Goal: Check status: Check status

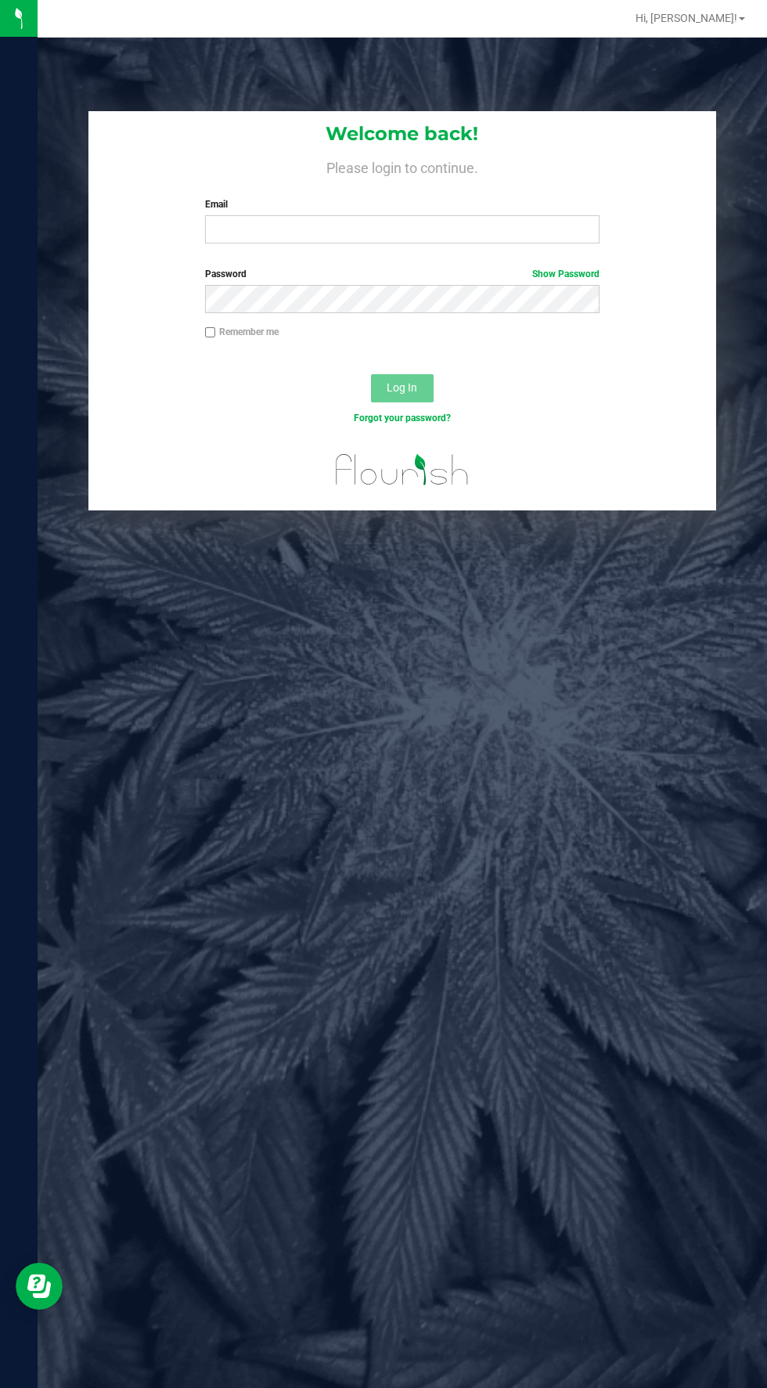
click at [282, 204] on label "Email" at bounding box center [402, 204] width 394 height 14
click at [282, 215] on input "Email" at bounding box center [402, 229] width 394 height 28
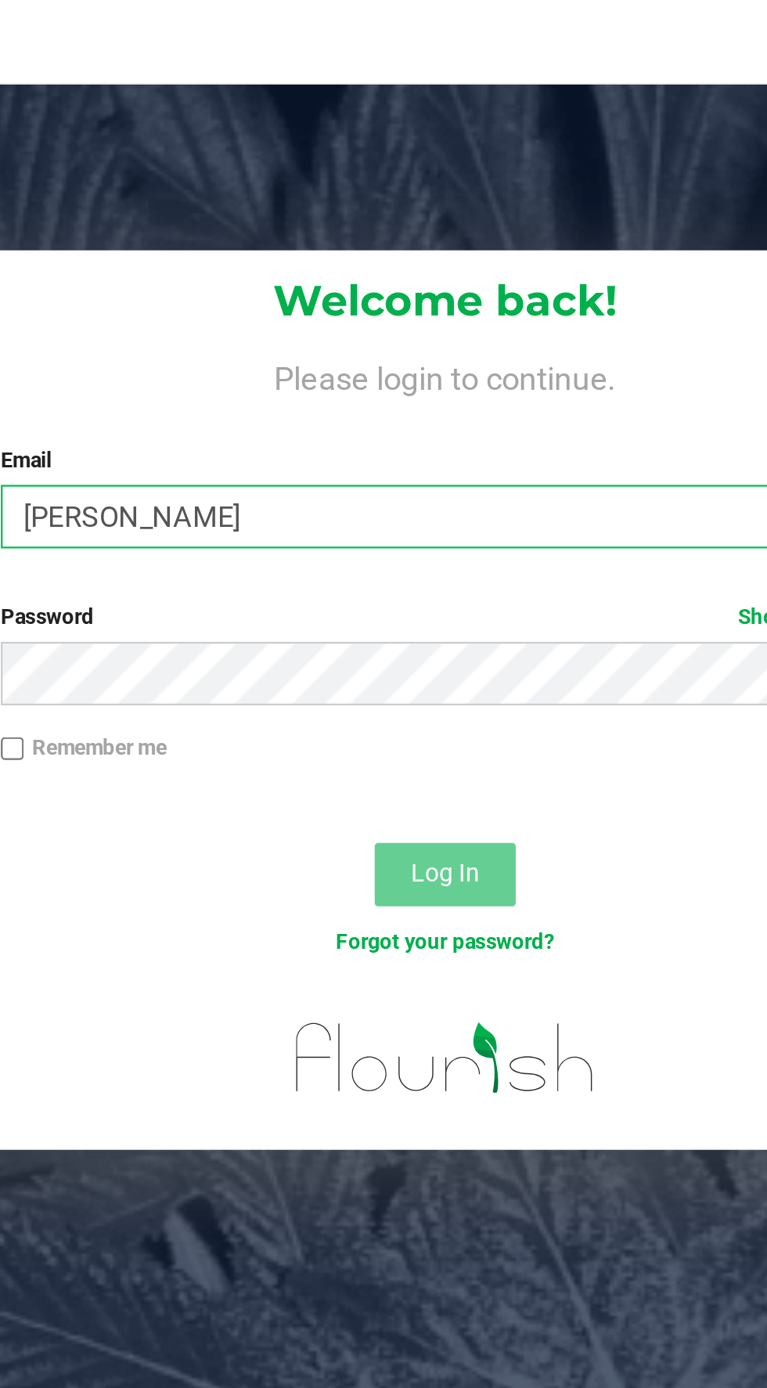
type input "[EMAIL_ADDRESS][DOMAIN_NAME]"
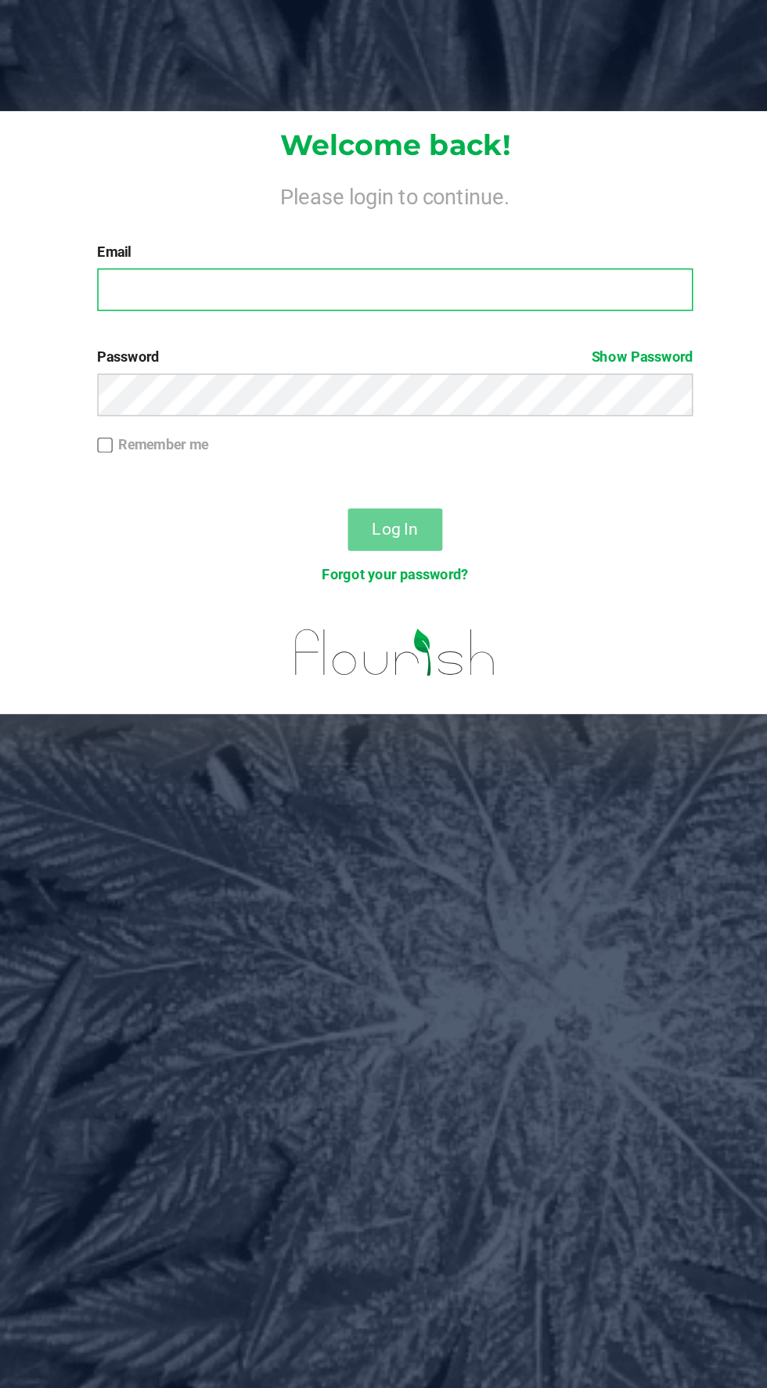
click at [275, 189] on input "Email" at bounding box center [402, 192] width 394 height 28
type input "[EMAIL_ADDRESS][DOMAIN_NAME]"
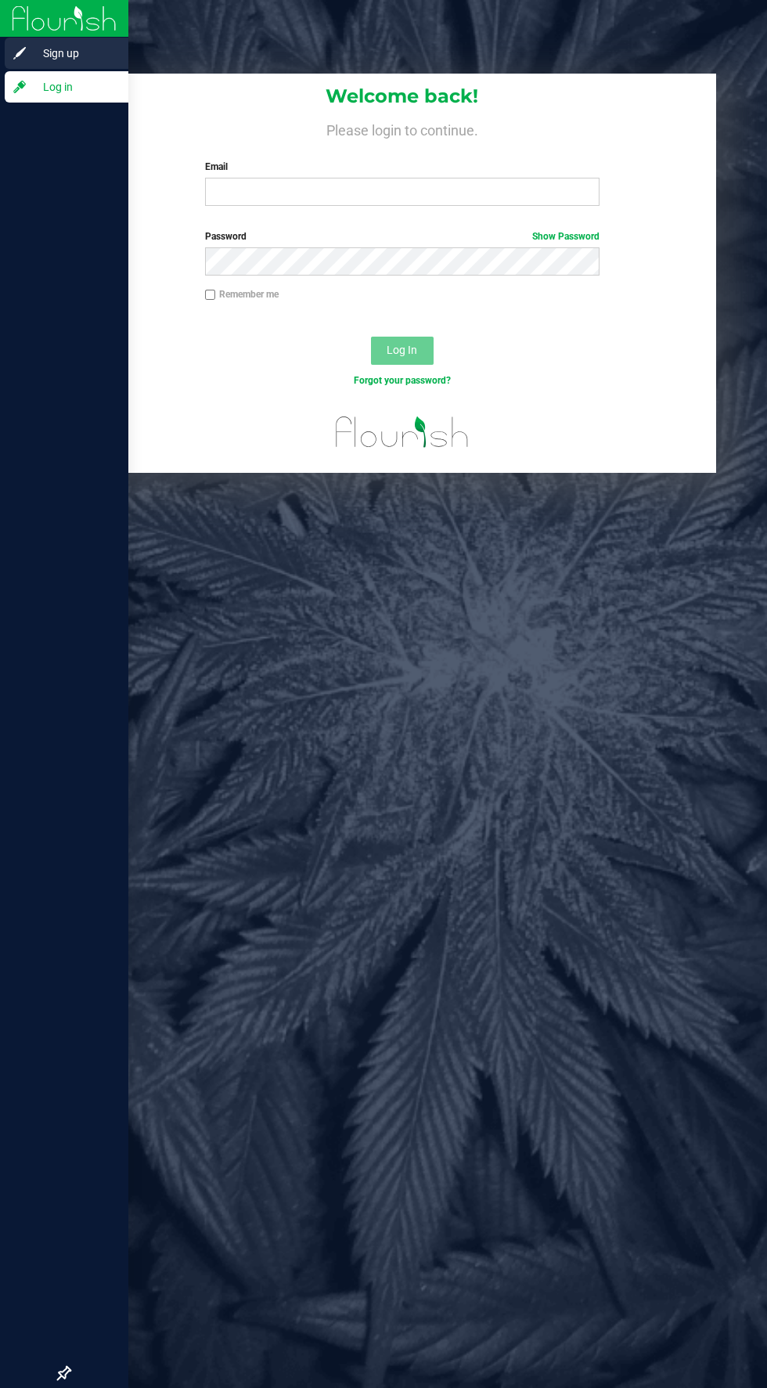
click at [20, 53] on icon at bounding box center [19, 53] width 13 height 13
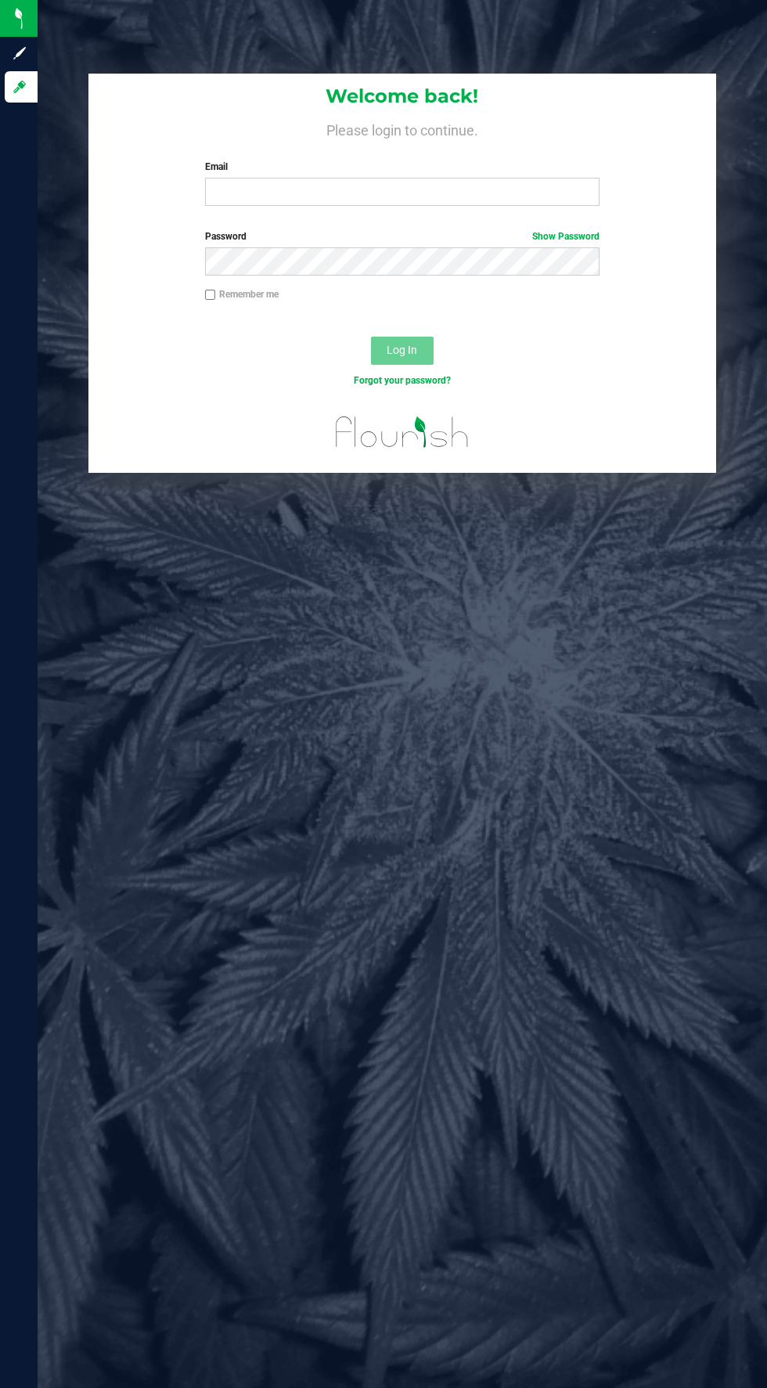
click at [251, 167] on label "Email" at bounding box center [402, 167] width 394 height 14
click at [251, 178] on input "Email" at bounding box center [402, 192] width 394 height 28
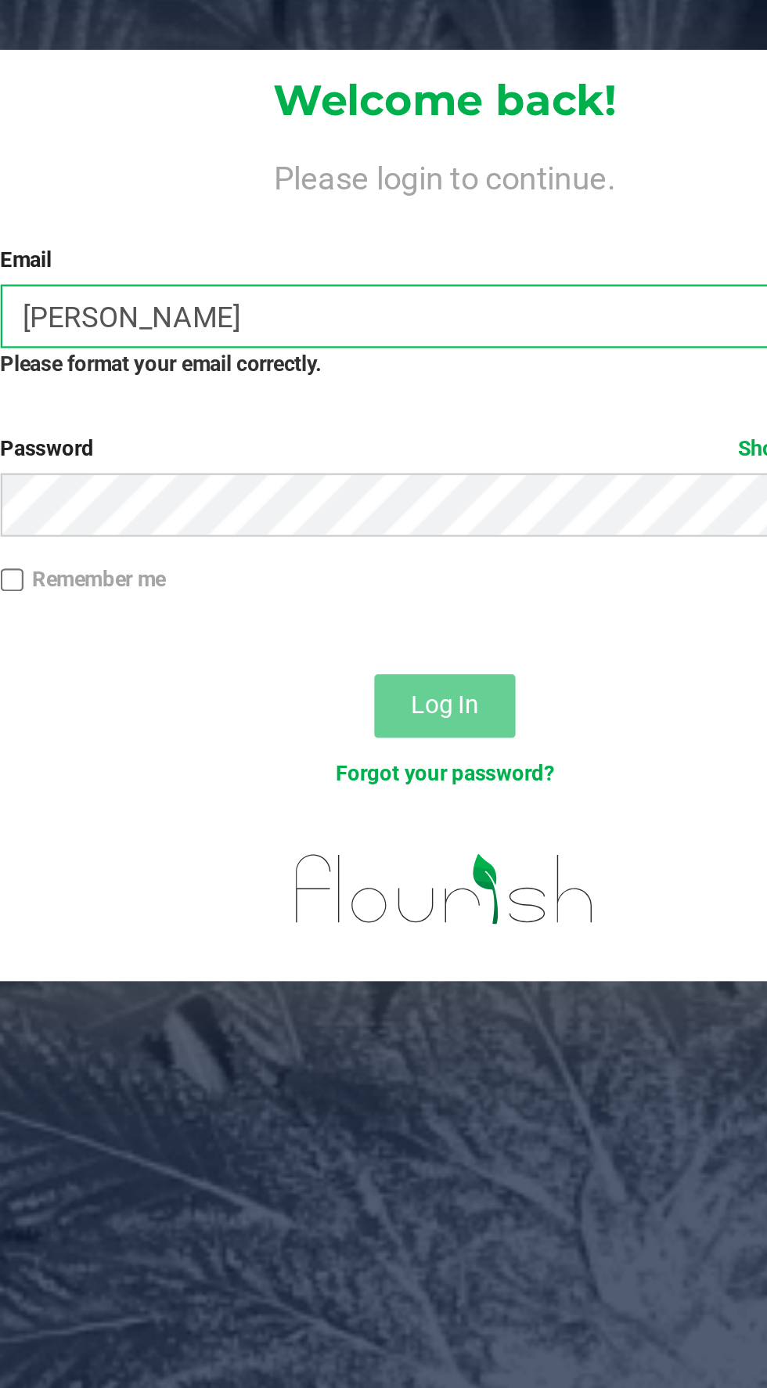
click at [277, 187] on input "[PERSON_NAME]" at bounding box center [402, 192] width 394 height 28
type input "[EMAIL_ADDRESS][DOMAIN_NAME]"
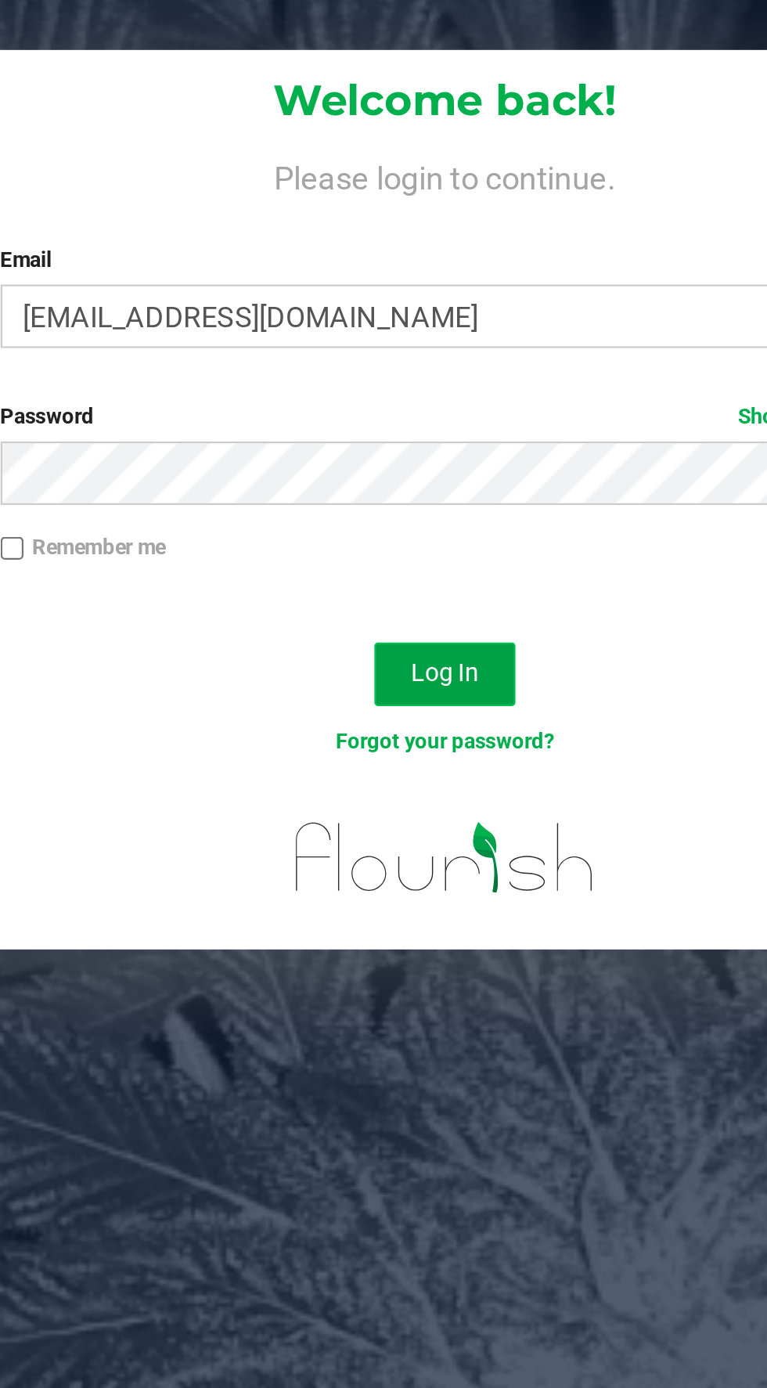
click at [407, 347] on span "Log In" at bounding box center [402, 350] width 31 height 13
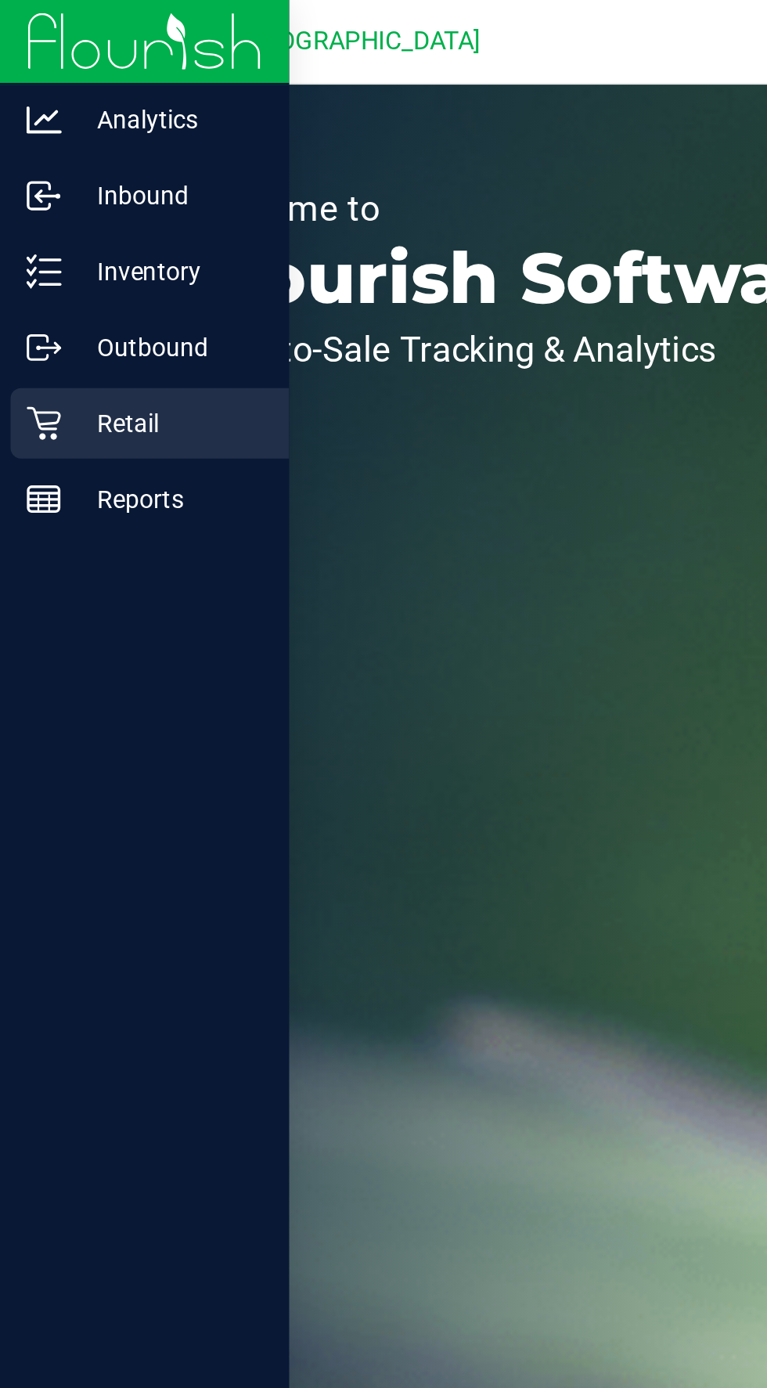
click at [20, 191] on icon at bounding box center [20, 188] width 16 height 16
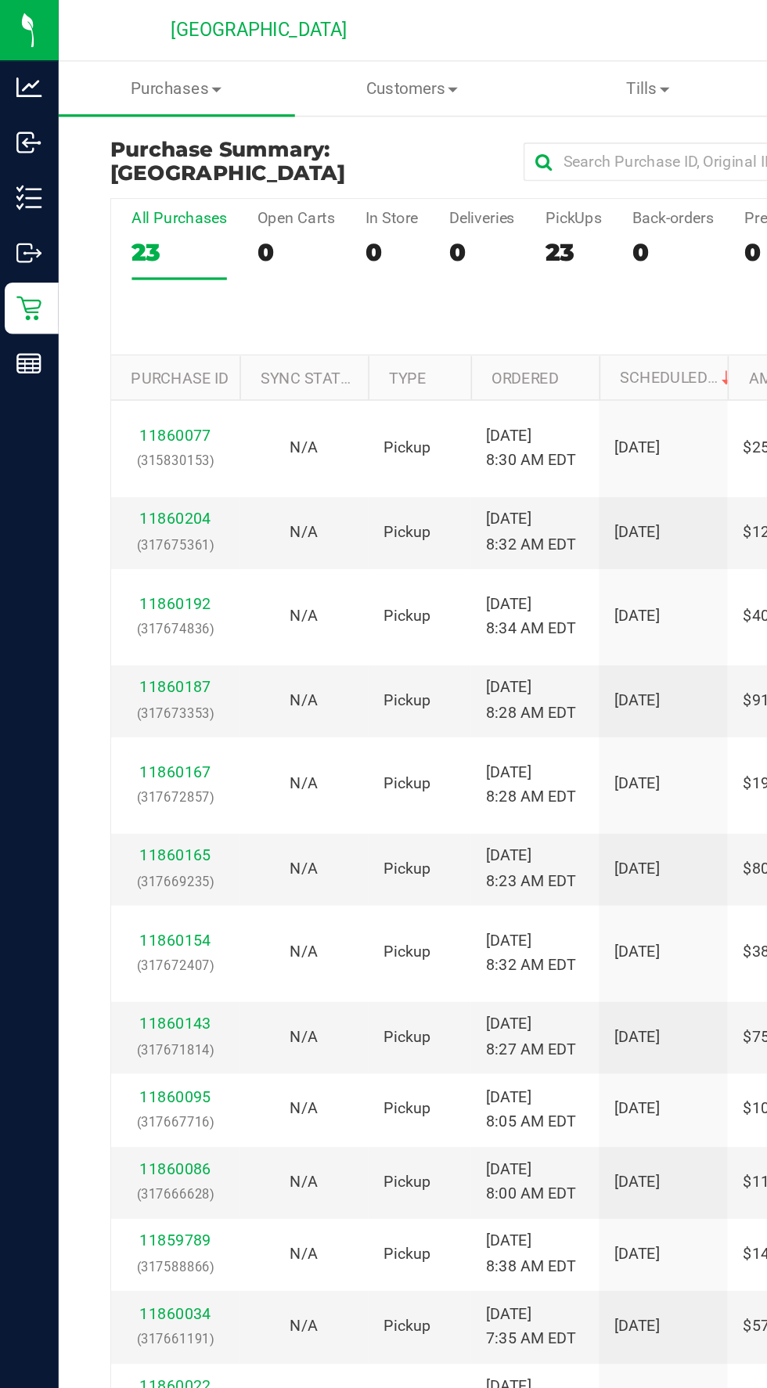
click at [263, 189] on div "All Purchases 23 Open Carts 0 In Store 0 Deliveries 0 PickUps 23 Back-orders 0 …" at bounding box center [402, 168] width 665 height 95
click at [121, 55] on span "Purchases" at bounding box center [110, 54] width 144 height 14
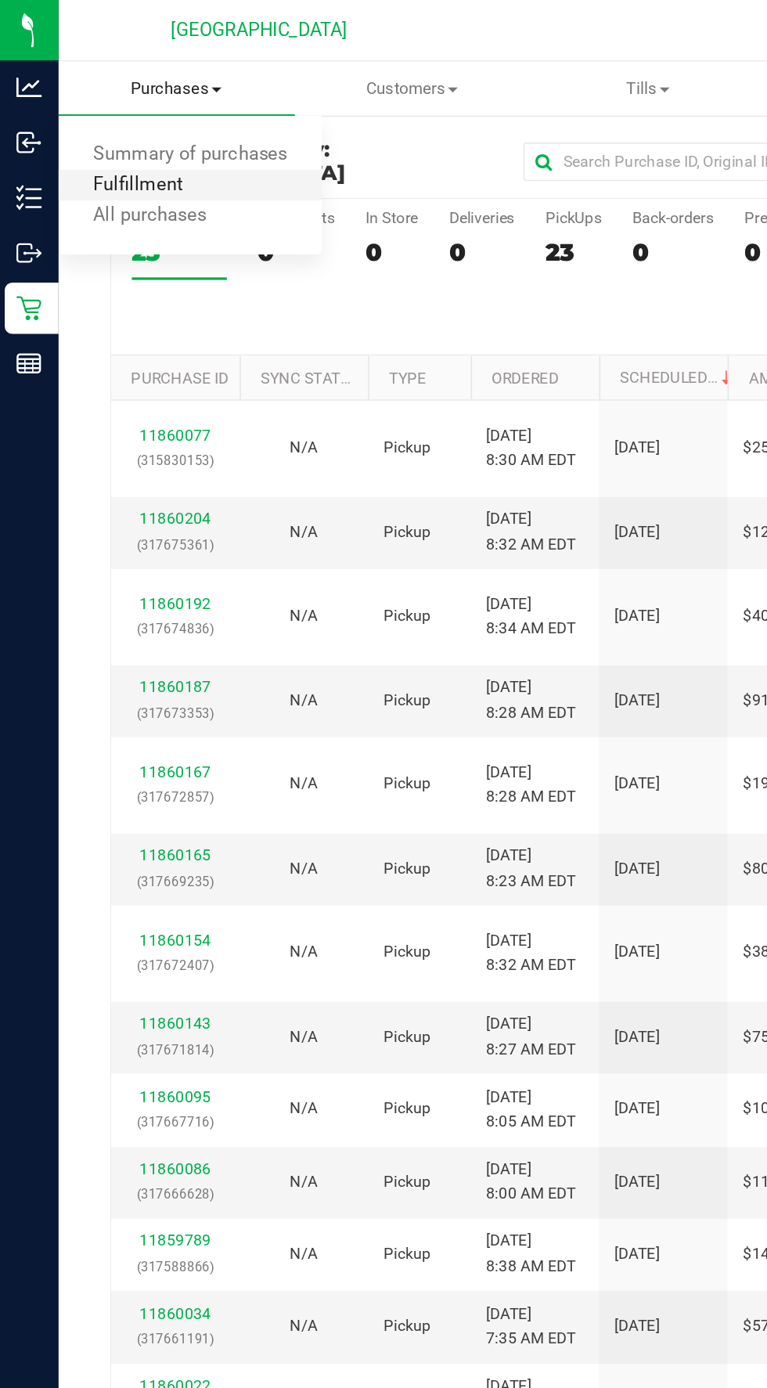
click at [82, 111] on span "Fulfillment" at bounding box center [86, 112] width 97 height 13
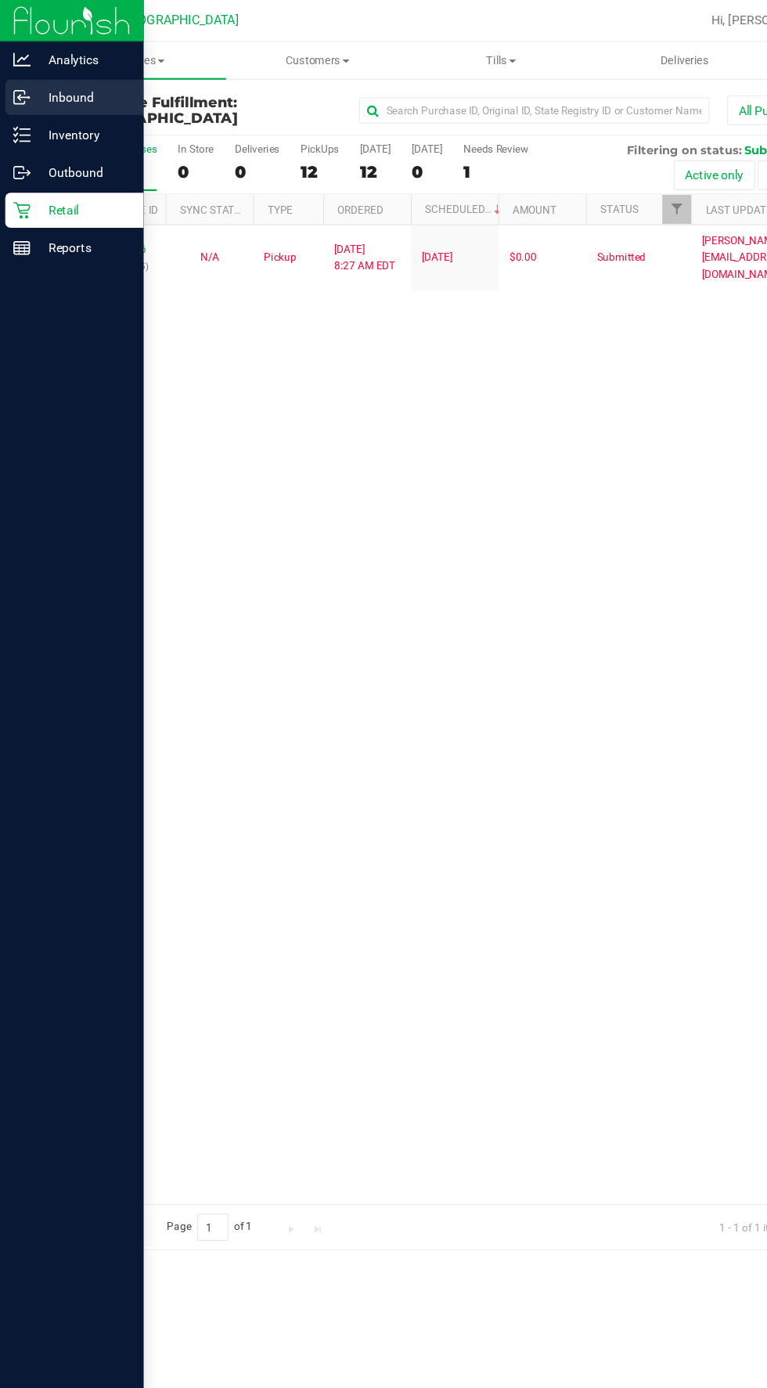
click at [27, 81] on icon at bounding box center [20, 87] width 16 height 16
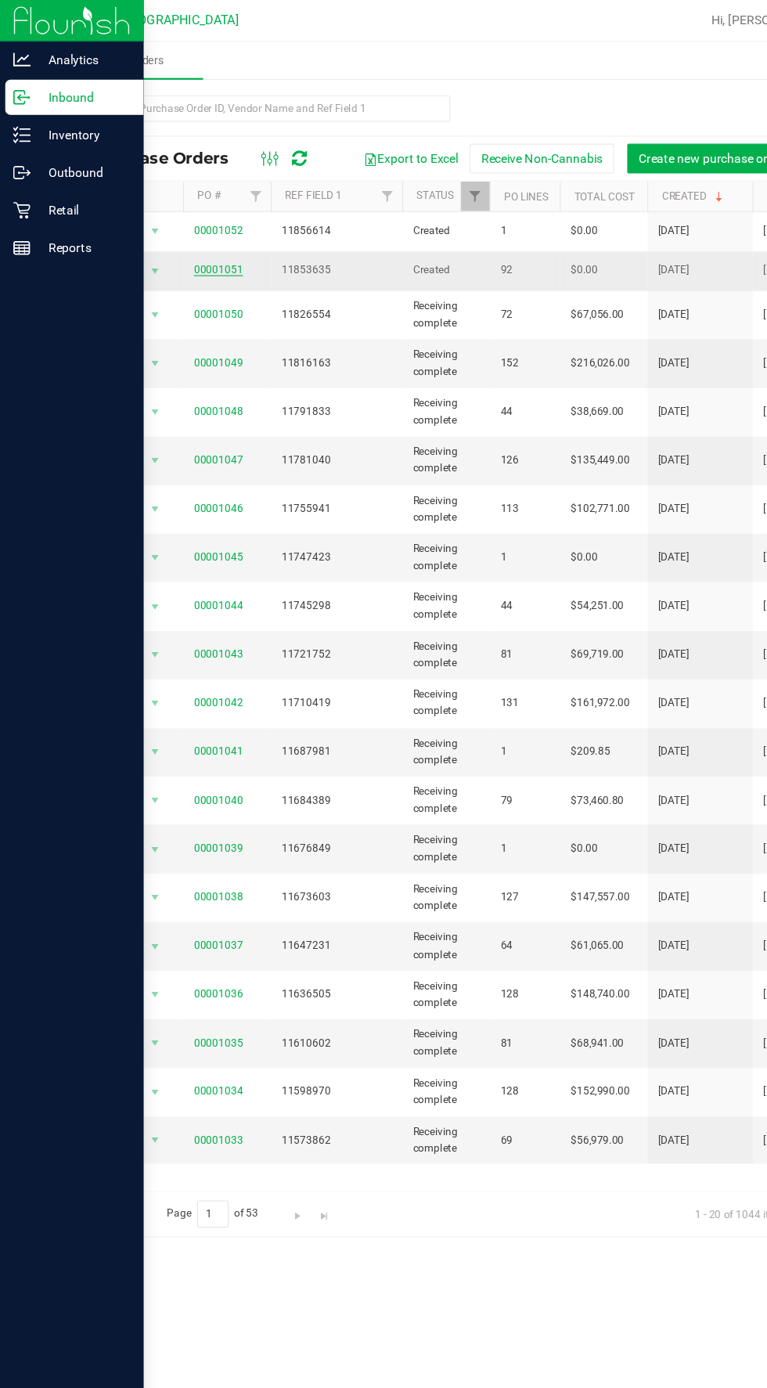
click at [194, 243] on link "00001051" at bounding box center [195, 241] width 44 height 11
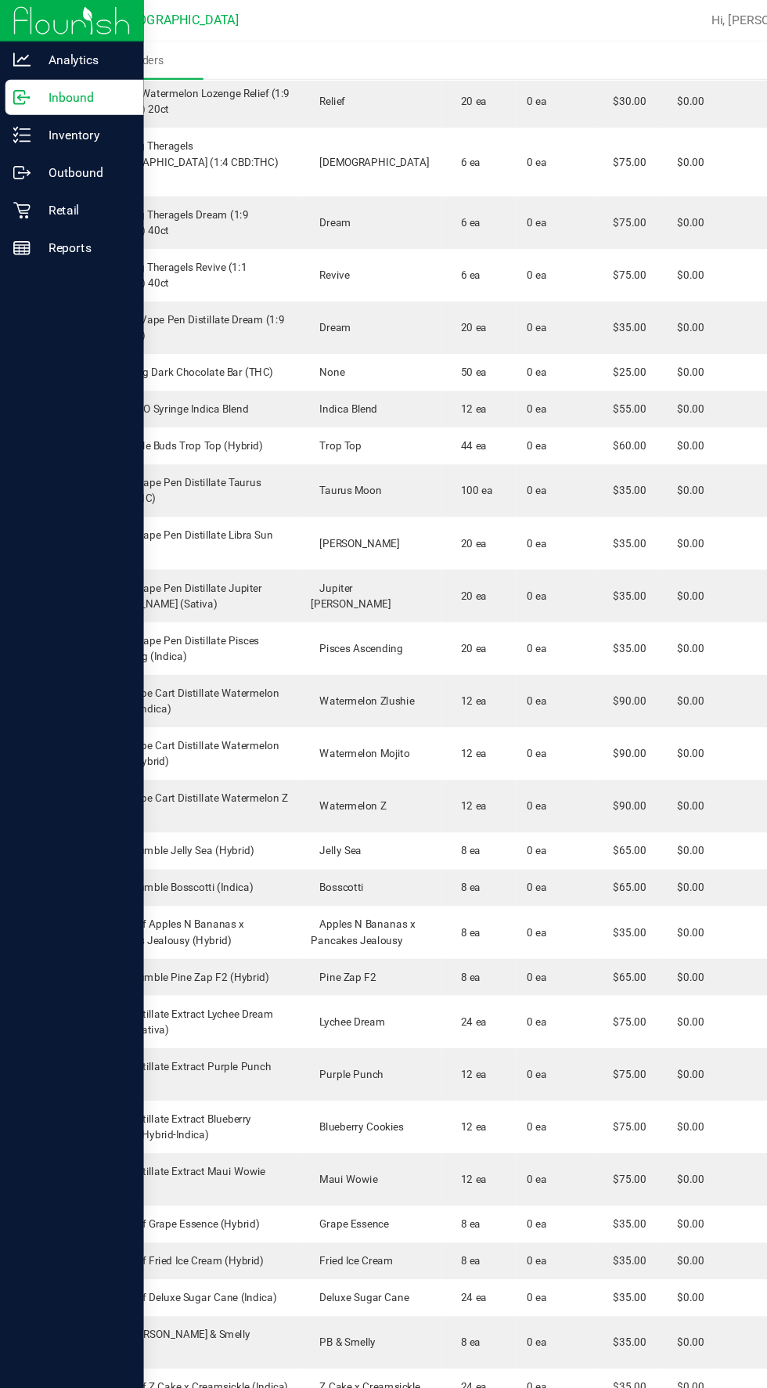
scroll to position [3025, 0]
